Goal: Obtain resource: Download file/media

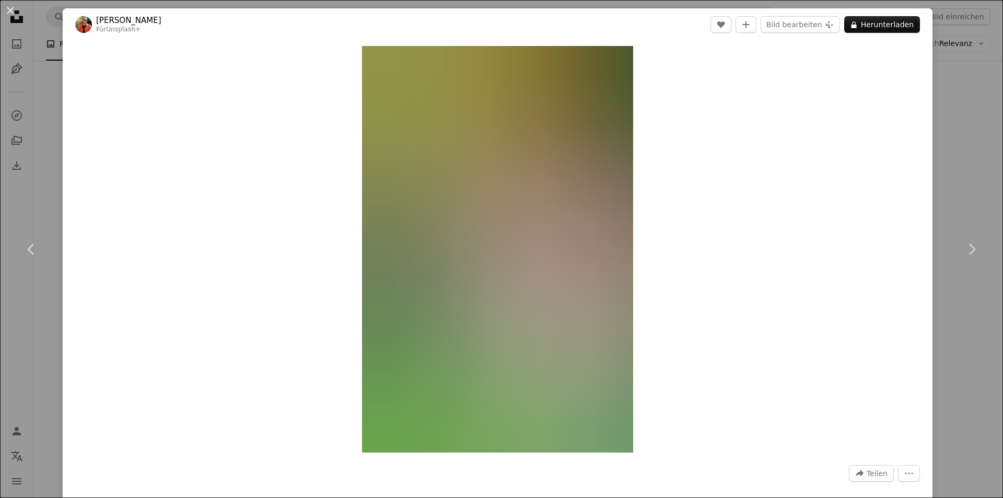
scroll to position [3606, 0]
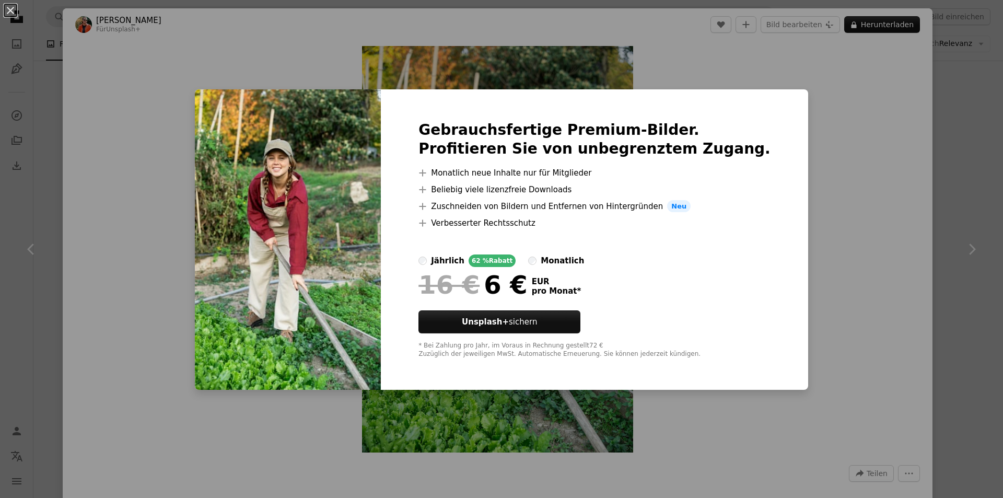
click at [820, 134] on div "An X shape Gebrauchsfertige Premium-Bilder. Profitieren Sie von unbegrenztem Zu…" at bounding box center [501, 249] width 1003 height 498
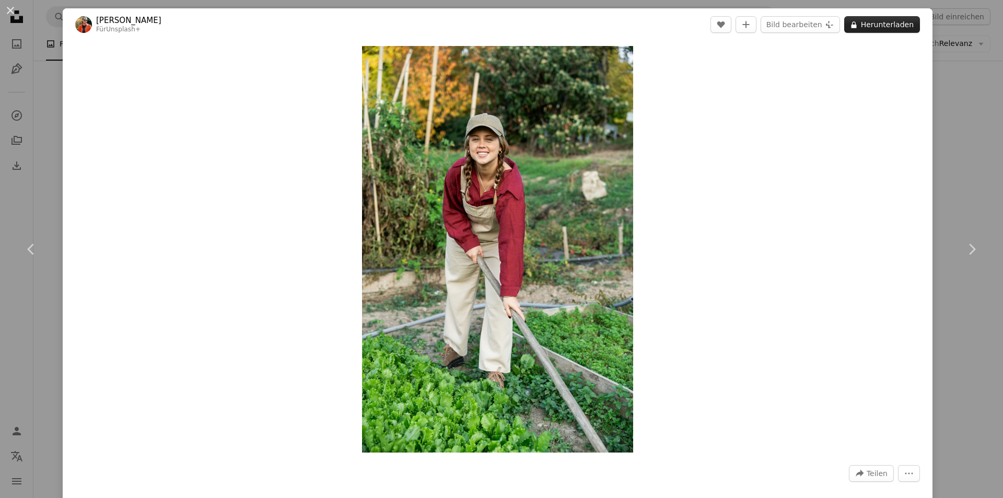
click at [877, 22] on button "A lock Herunterladen" at bounding box center [882, 24] width 76 height 17
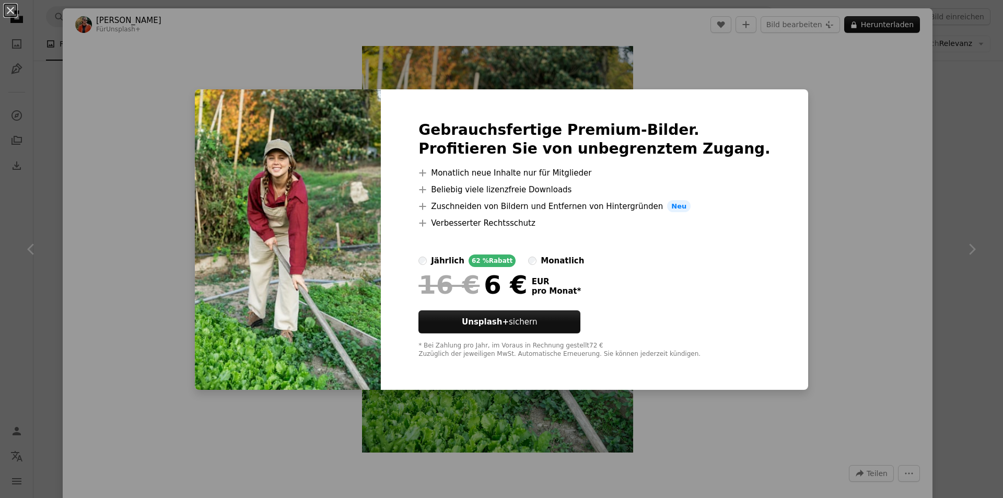
click at [820, 60] on div "An X shape Gebrauchsfertige Premium-Bilder. Profitieren Sie von unbegrenztem Zu…" at bounding box center [501, 249] width 1003 height 498
